Goal: Use online tool/utility: Utilize a website feature to perform a specific function

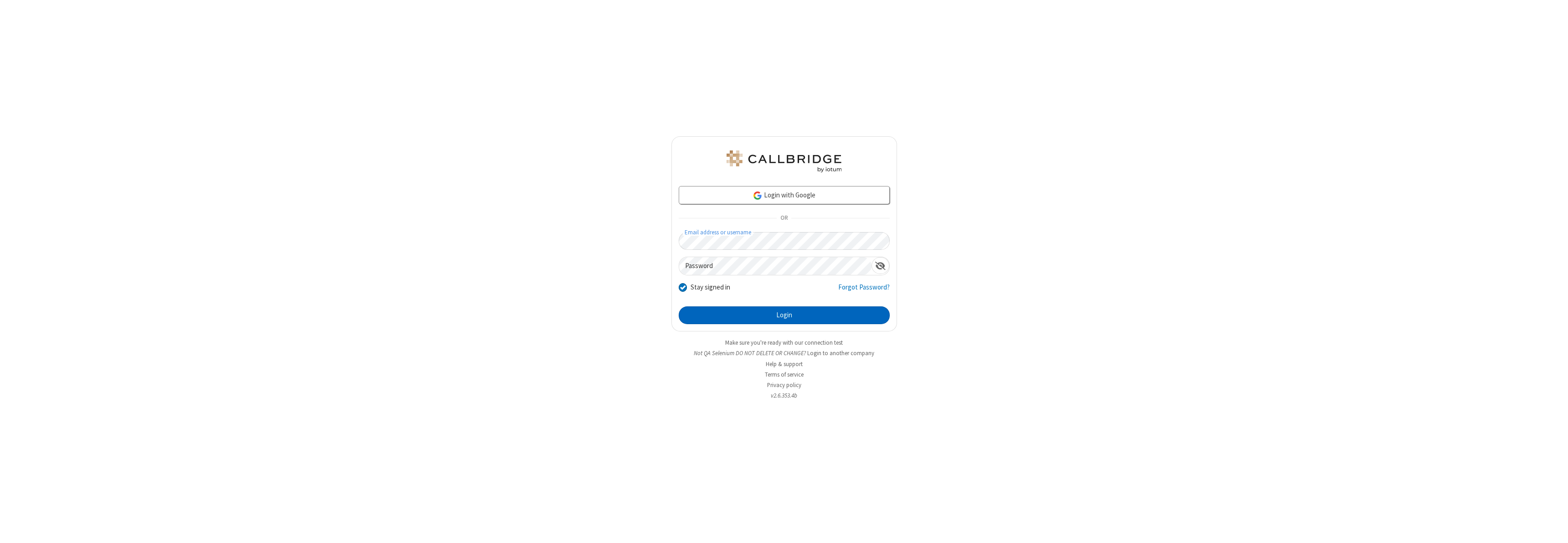
click at [784, 315] on button "Login" at bounding box center [784, 315] width 211 height 18
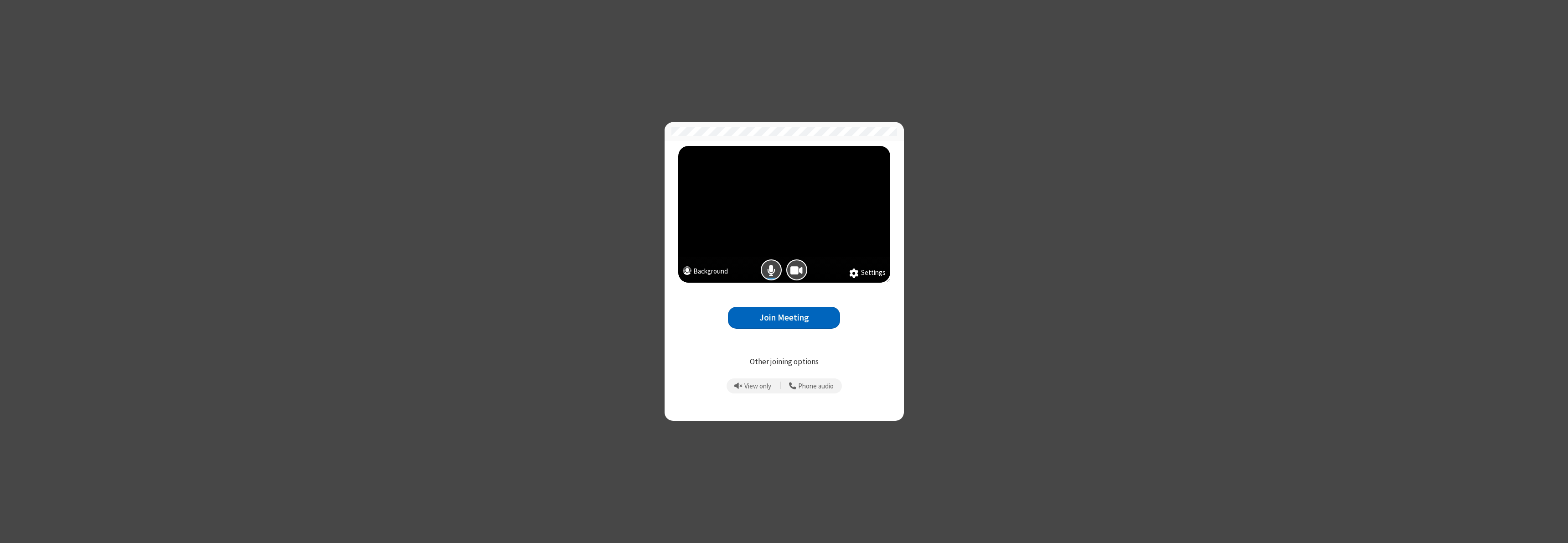
click at [771, 269] on span "Mic is on" at bounding box center [771, 269] width 8 height 13
click at [784, 317] on button "Join Meeting" at bounding box center [784, 317] width 112 height 23
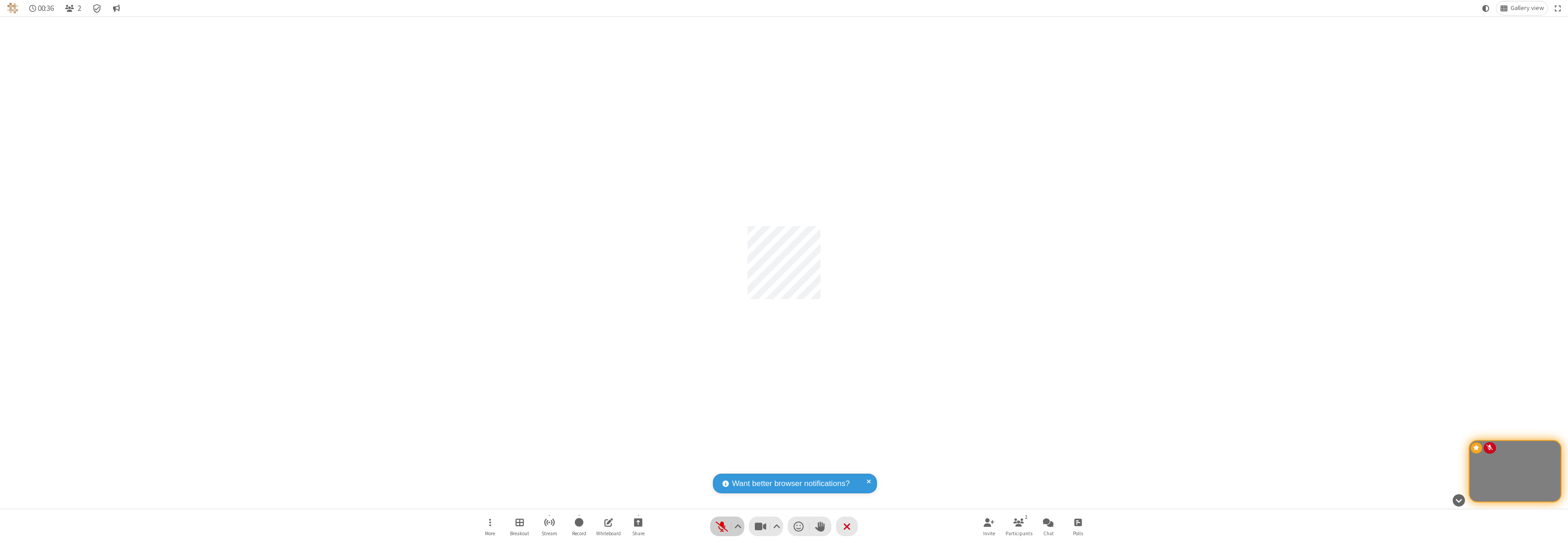
click at [727, 526] on span "Unmute (⌘+Shift+A)" at bounding box center [722, 526] width 14 height 13
